Goal: Task Accomplishment & Management: Use online tool/utility

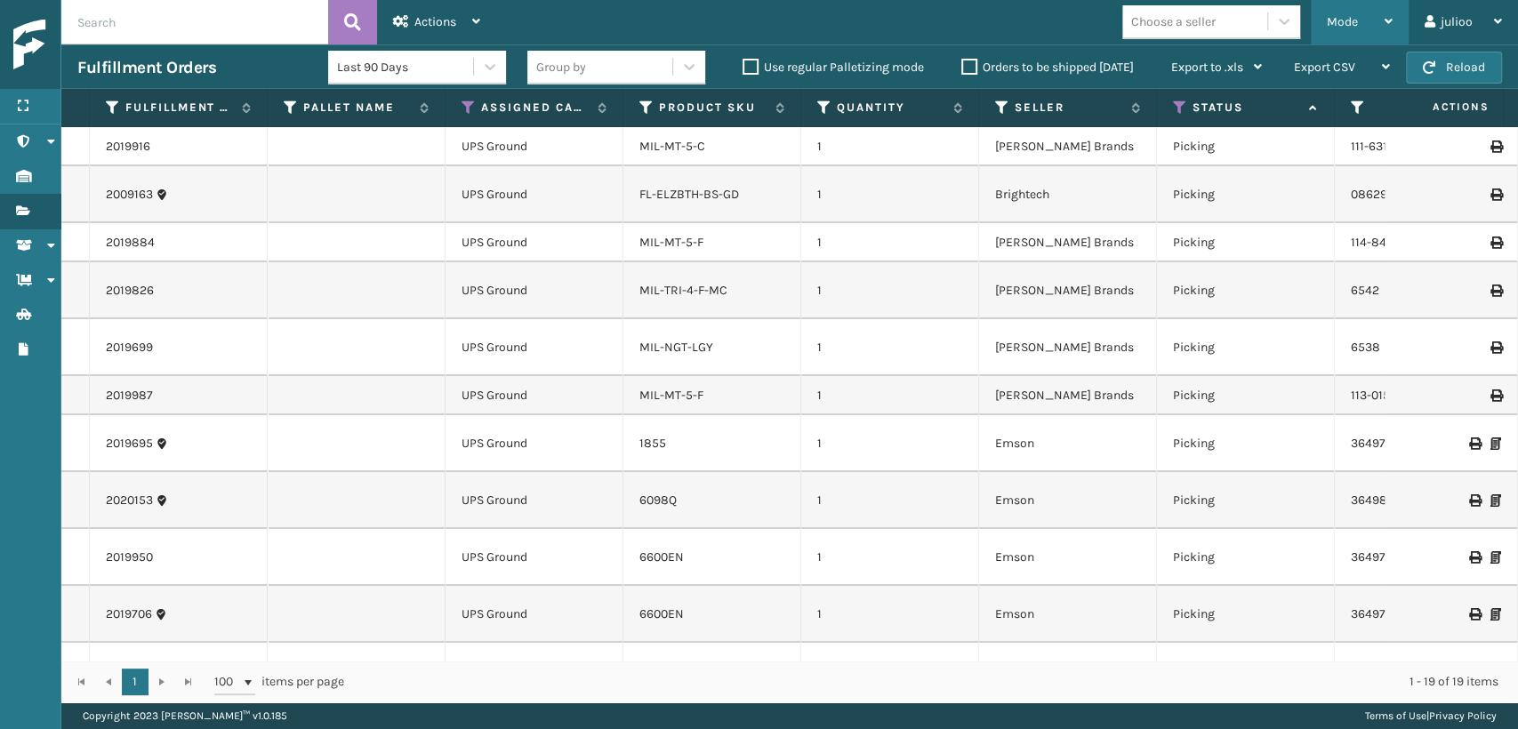
click at [1357, 23] on div "Mode" at bounding box center [1359, 22] width 66 height 44
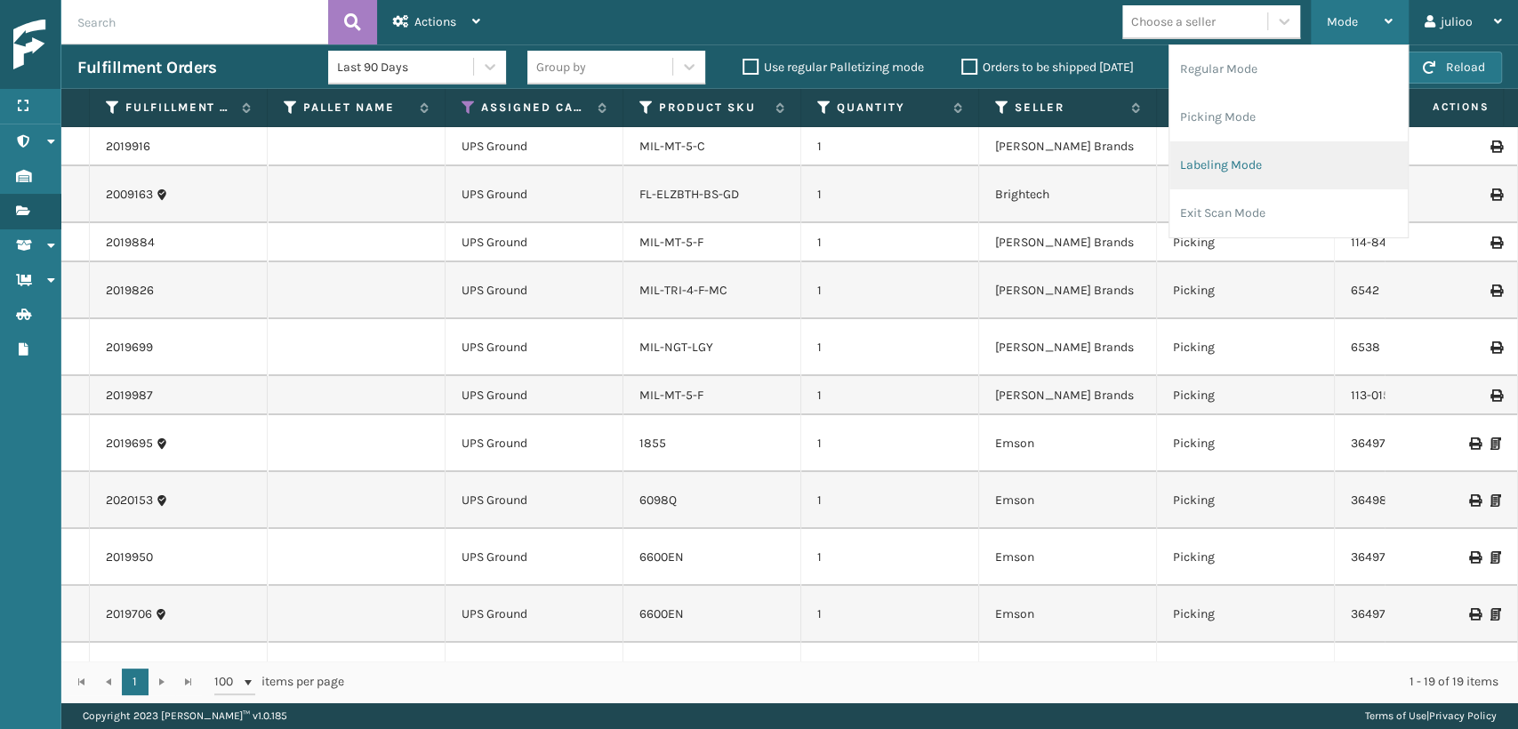
click at [1280, 156] on li "Labeling Mode" at bounding box center [1288, 165] width 238 height 48
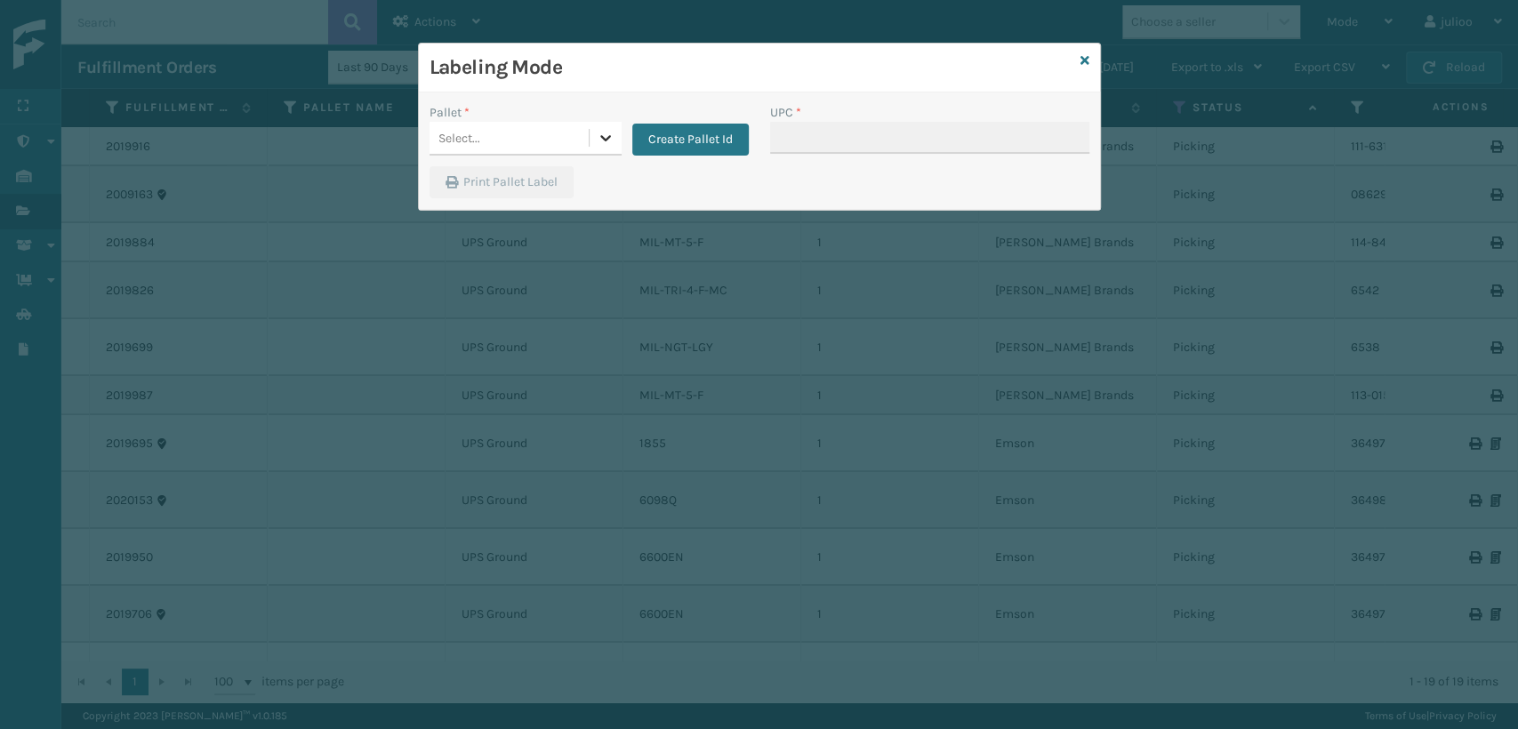
click at [602, 141] on icon at bounding box center [606, 138] width 18 height 18
click at [534, 191] on div "FDXG-U5UKEM126X" at bounding box center [525, 182] width 192 height 33
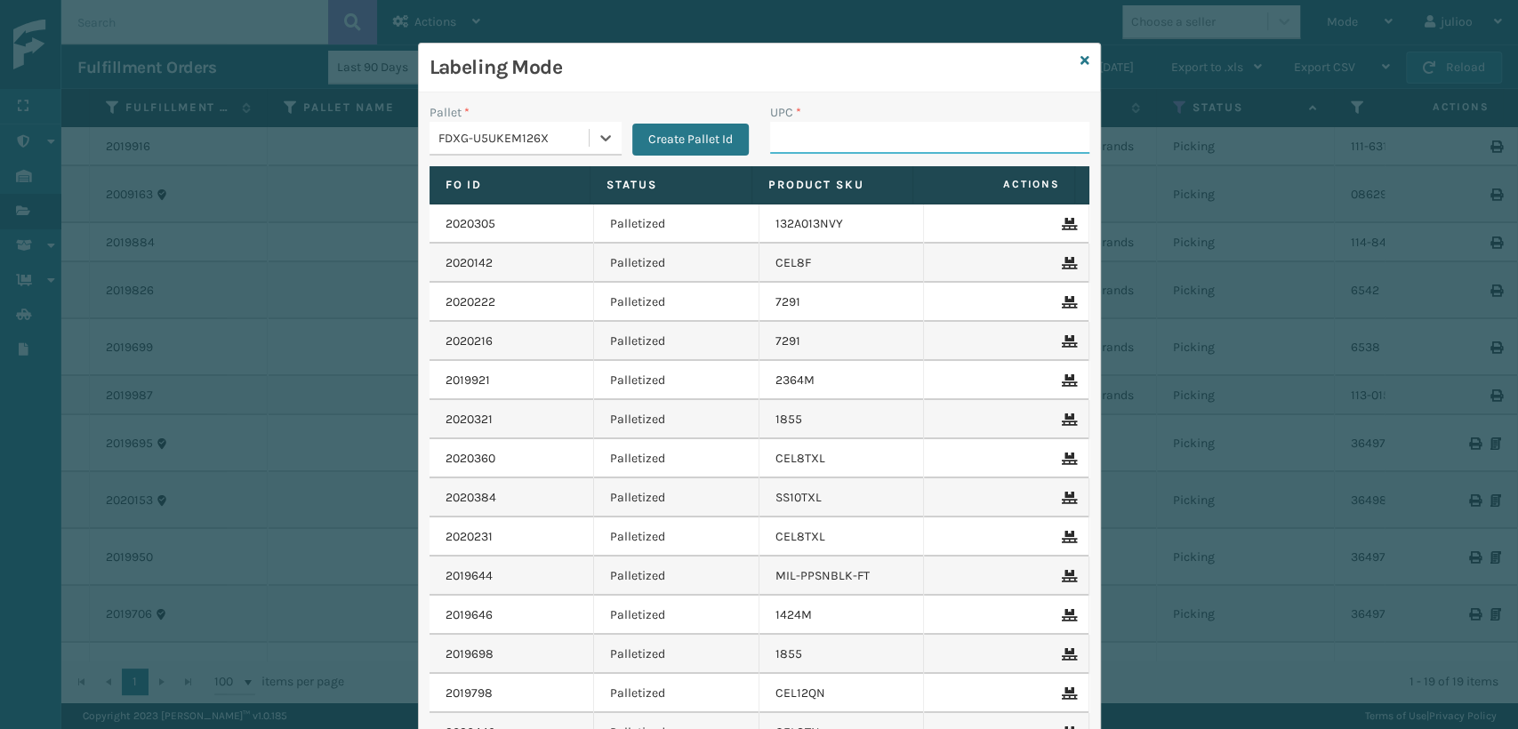
click at [800, 135] on input "UPC *" at bounding box center [929, 138] width 319 height 32
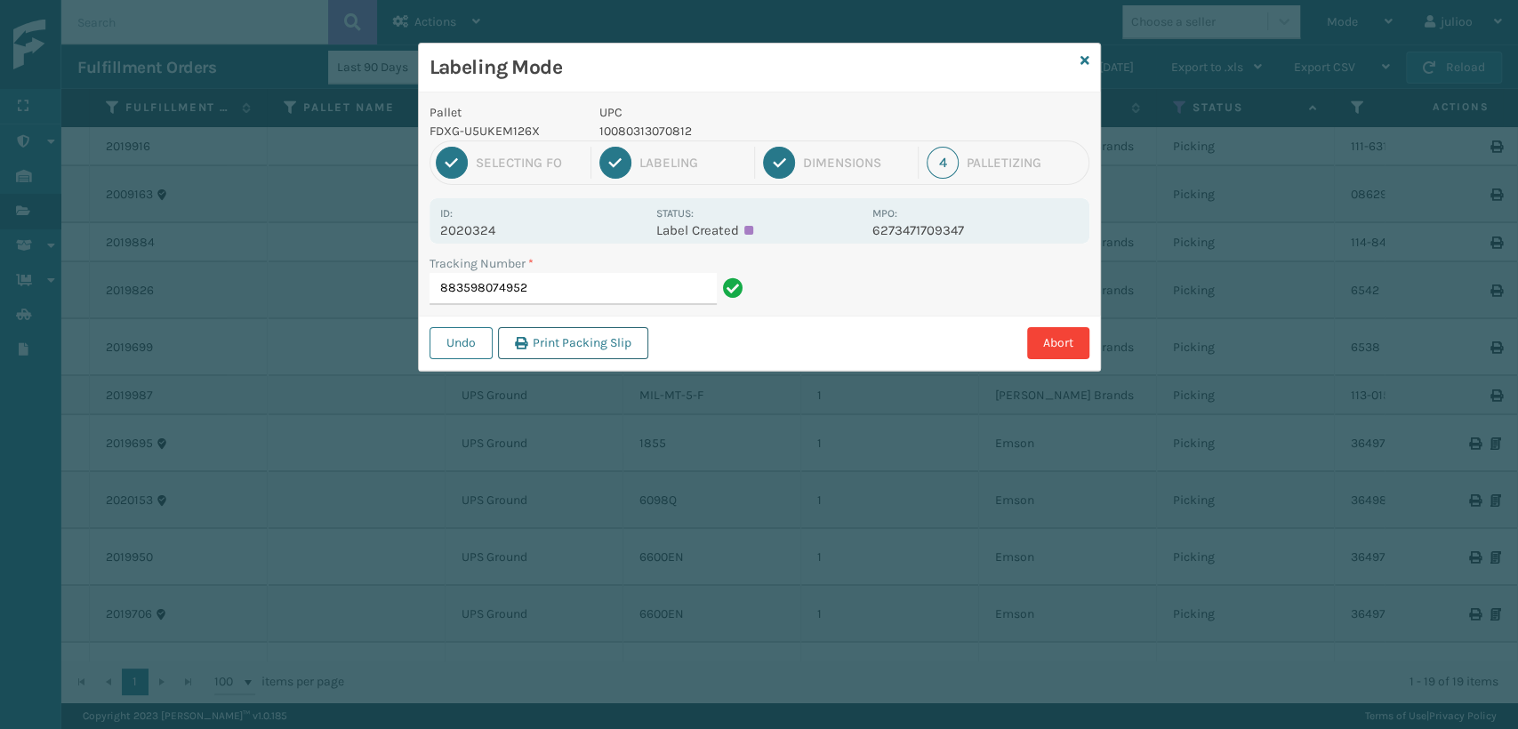
click at [573, 347] on button "Print Packing Slip" at bounding box center [573, 343] width 150 height 32
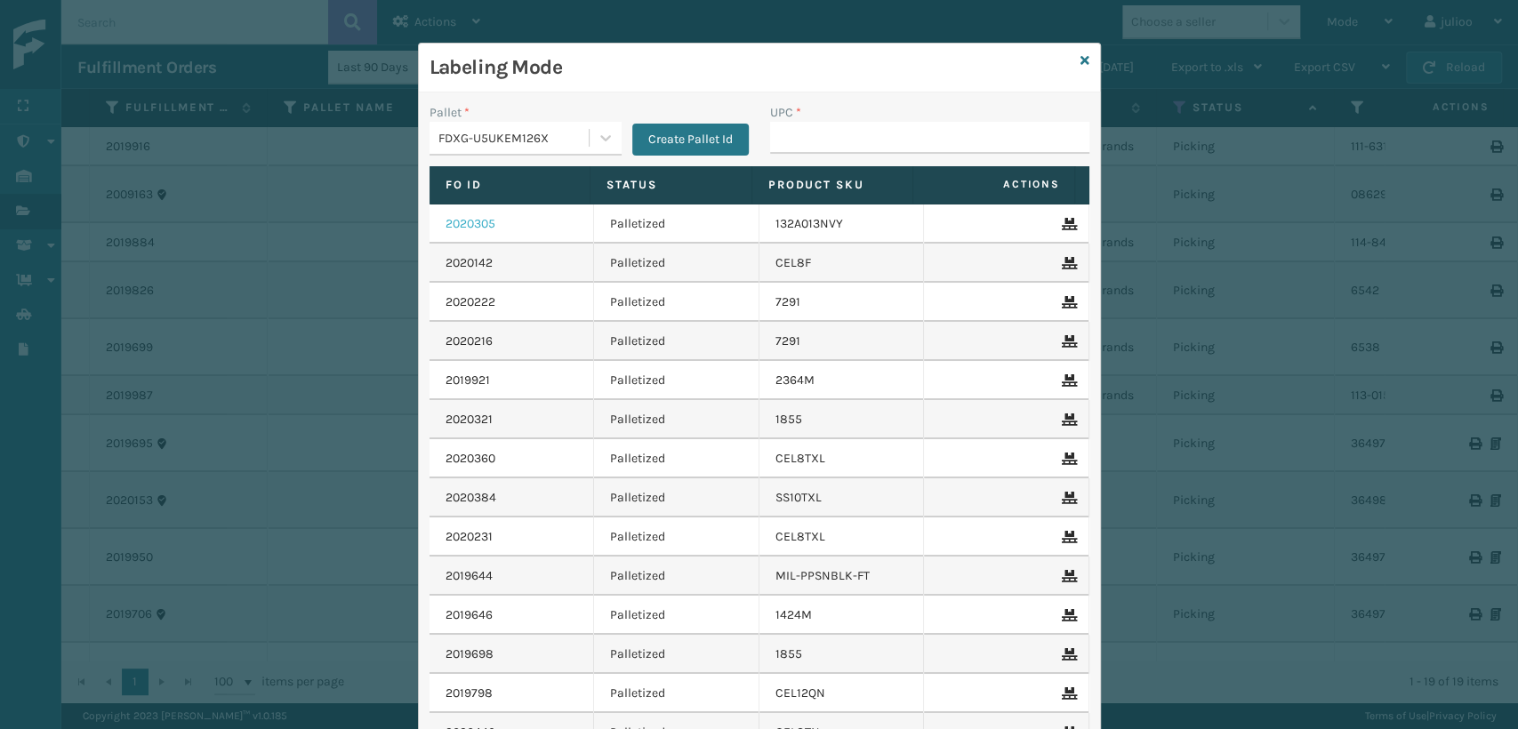
click at [462, 224] on link "2020305" at bounding box center [470, 224] width 50 height 18
